Goal: Task Accomplishment & Management: Use online tool/utility

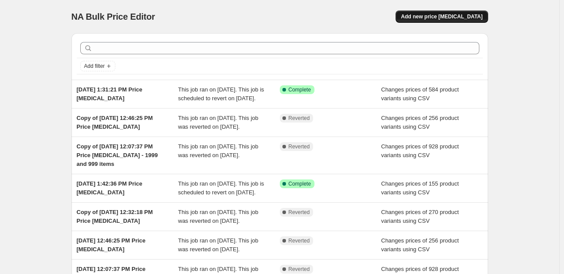
click at [442, 18] on span "Add new price [MEDICAL_DATA]" at bounding box center [442, 16] width 82 height 7
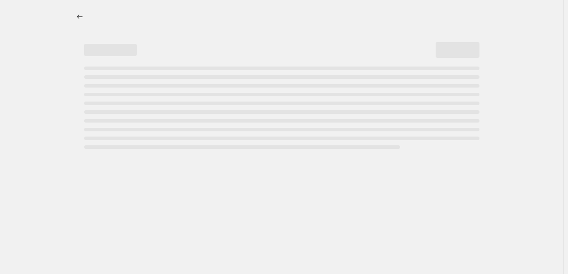
select select "percentage"
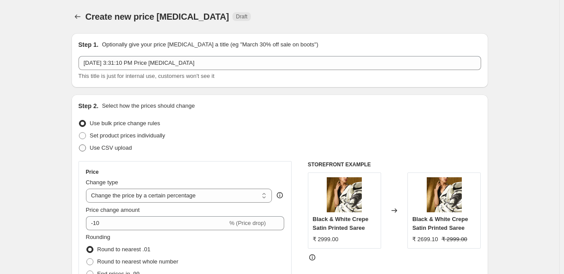
click at [103, 153] on label "Use CSV upload" at bounding box center [104, 148] width 53 height 12
click at [79, 145] on input "Use CSV upload" at bounding box center [79, 145] width 0 height 0
radio input "true"
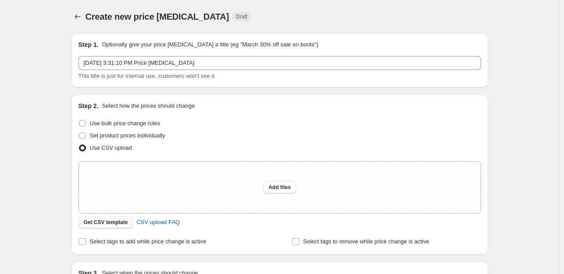
click at [87, 225] on span "Get CSV template" at bounding box center [106, 222] width 44 height 7
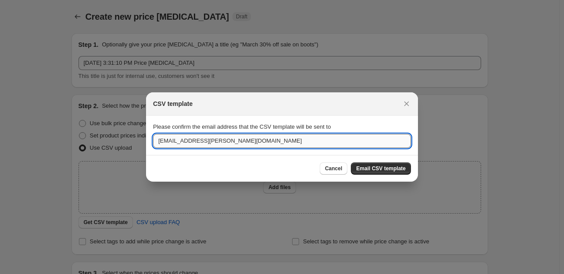
click at [223, 144] on input "[EMAIL_ADDRESS][PERSON_NAME][DOMAIN_NAME]" at bounding box center [282, 141] width 258 height 14
type input "[EMAIL_ADDRESS][PERSON_NAME][DOMAIN_NAME]"
click at [378, 167] on span "Email CSV template" at bounding box center [381, 168] width 50 height 7
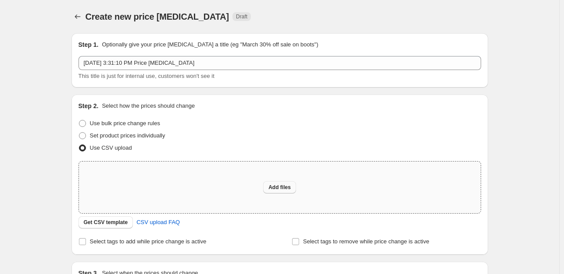
click at [287, 190] on span "Add files" at bounding box center [279, 187] width 22 height 7
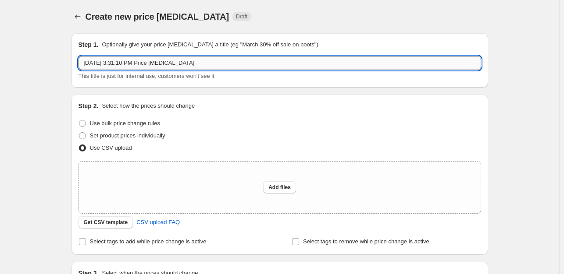
click at [161, 61] on input "[DATE] 3:31:10 PM Price [MEDICAL_DATA]" at bounding box center [279, 63] width 402 height 14
paste input "Pooja saree mrp change by [PERSON_NAME] - [DATE]"
type input "Pooja saree mrp change by [PERSON_NAME] - [DATE]"
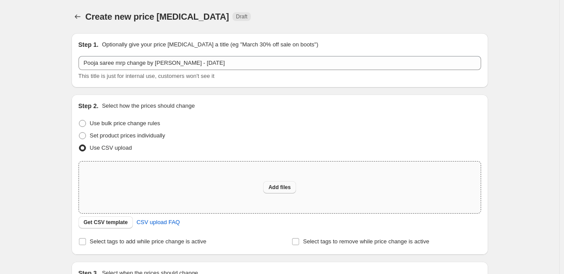
click at [280, 188] on span "Add files" at bounding box center [279, 187] width 22 height 7
type input "C:\fakepath\Pooja saree mrp change by [PERSON_NAME] - [DATE] - csv_template_use…"
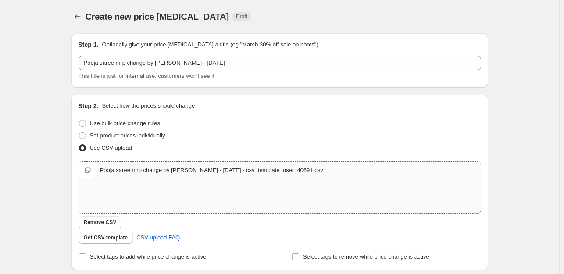
scroll to position [132, 0]
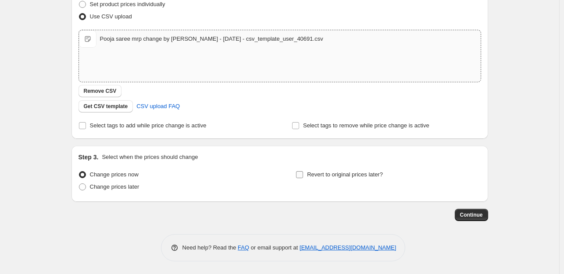
click at [335, 178] on span "Revert to original prices later?" at bounding box center [345, 174] width 76 height 7
click at [303, 178] on input "Revert to original prices later?" at bounding box center [299, 174] width 7 height 7
checkbox input "true"
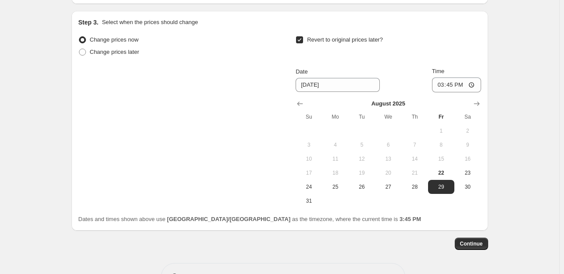
scroll to position [275, 0]
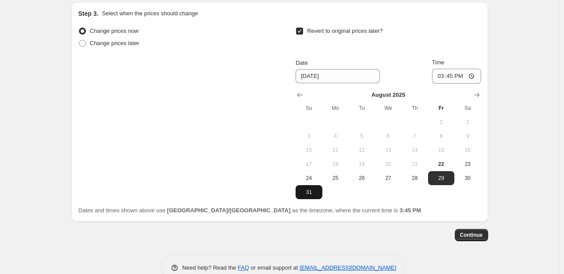
click at [309, 195] on span "31" at bounding box center [308, 192] width 19 height 7
click at [479, 96] on icon "Show next month, September 2025" at bounding box center [477, 95] width 6 height 4
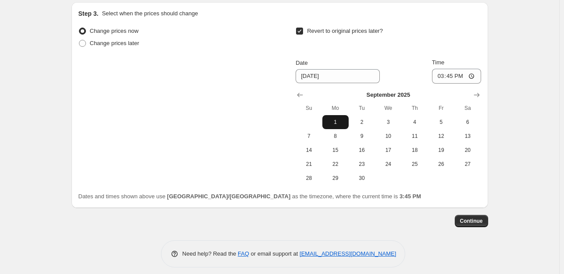
click at [338, 117] on button "1" at bounding box center [335, 122] width 26 height 14
type input "[DATE]"
click at [474, 76] on input "15:45" at bounding box center [456, 76] width 49 height 15
type input "11:45"
click at [476, 218] on span "Continue" at bounding box center [471, 221] width 23 height 7
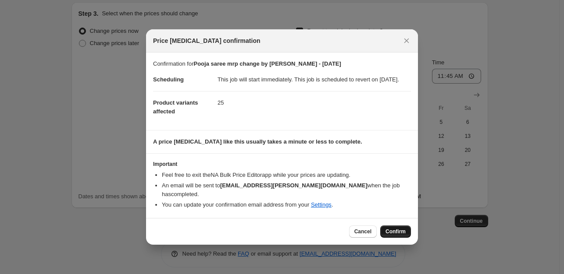
click at [398, 234] on span "Confirm" at bounding box center [395, 231] width 20 height 7
